Goal: Task Accomplishment & Management: Use online tool/utility

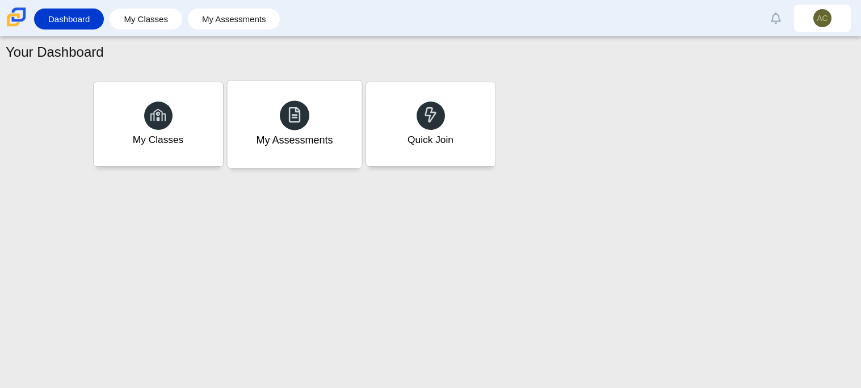
click at [274, 150] on div "My Assessments" at bounding box center [294, 124] width 134 height 87
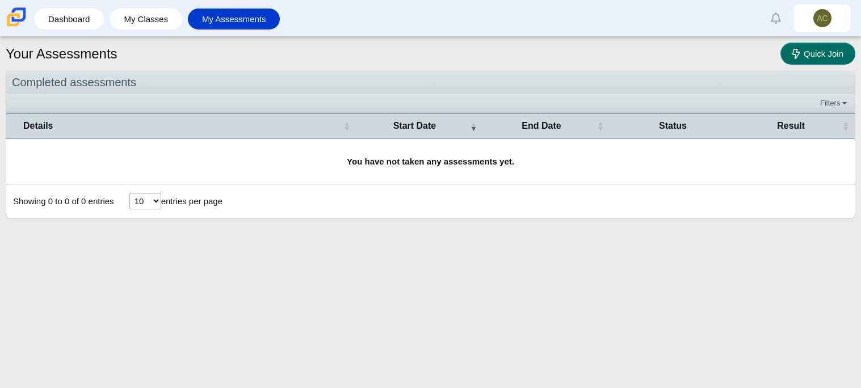
click at [803, 53] on span "Quick Join" at bounding box center [823, 54] width 40 height 10
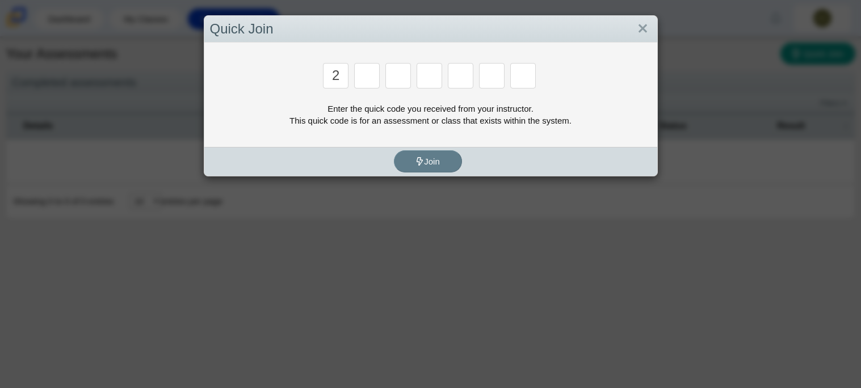
type input "2"
type input "c"
type input "u"
type input "p"
type input "s"
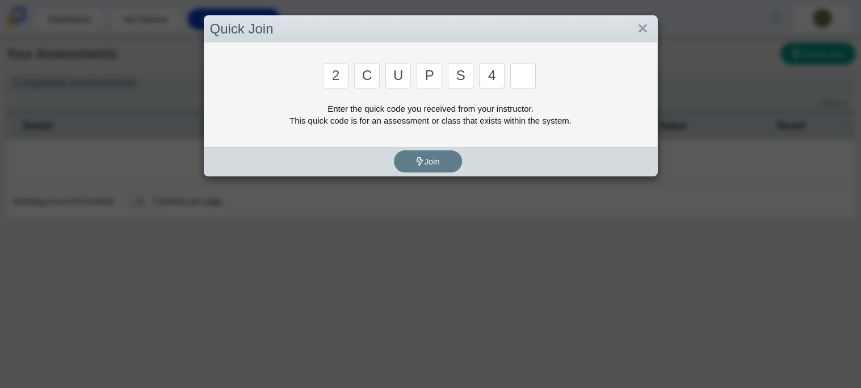
type input "4"
type input "a"
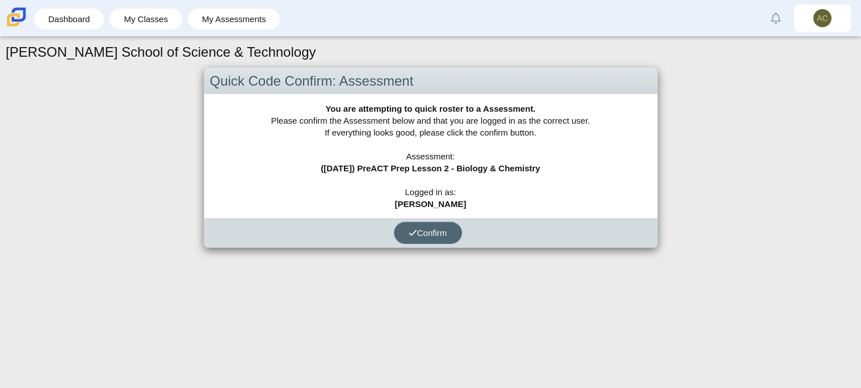
click at [424, 234] on span "Confirm" at bounding box center [427, 233] width 39 height 10
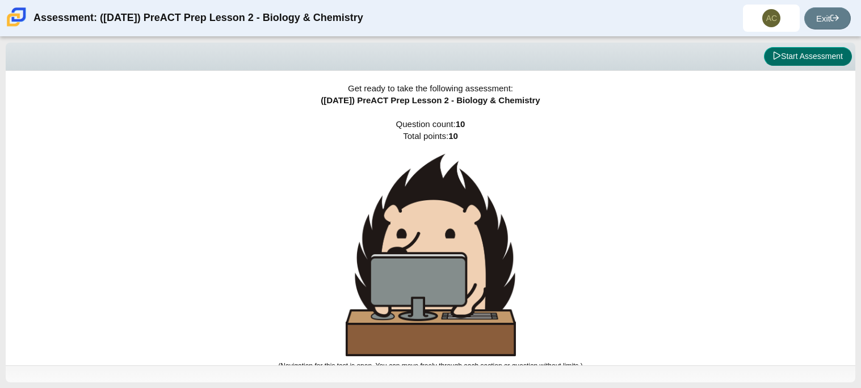
click at [803, 50] on button "Start Assessment" at bounding box center [808, 56] width 88 height 19
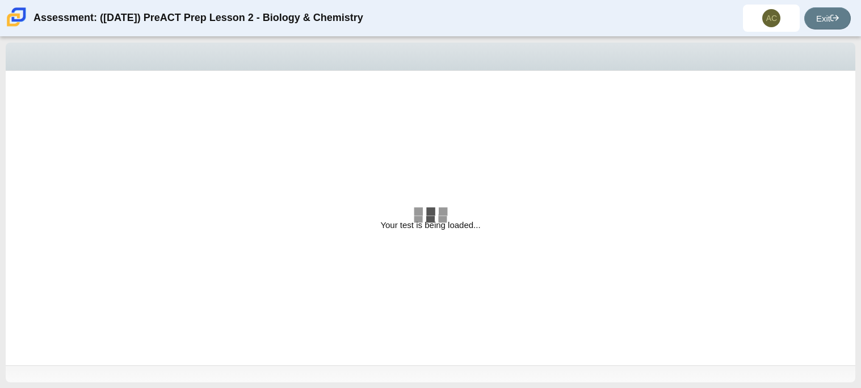
select select "88c27e0d-eae0-4ba9-ac20-9160ce6547ef"
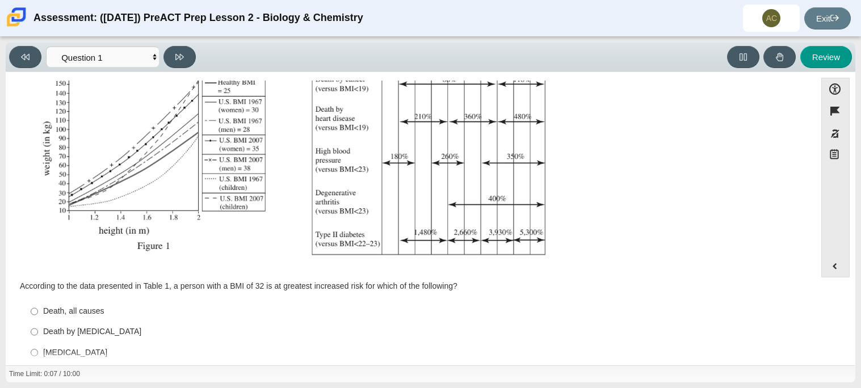
scroll to position [241, 0]
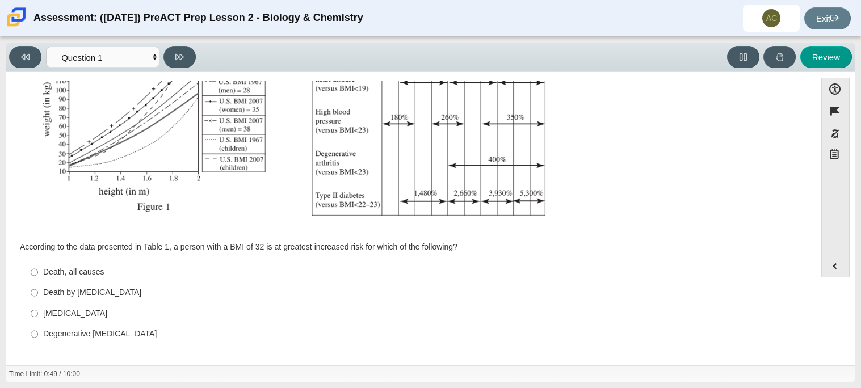
click at [164, 204] on img "Assessment items" at bounding box center [291, 40] width 539 height 381
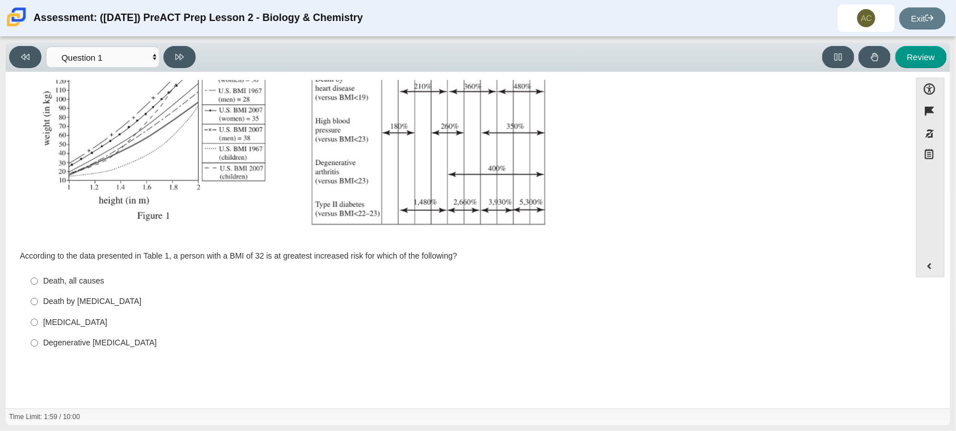
scroll to position [238, 0]
